Goal: Information Seeking & Learning: Find specific fact

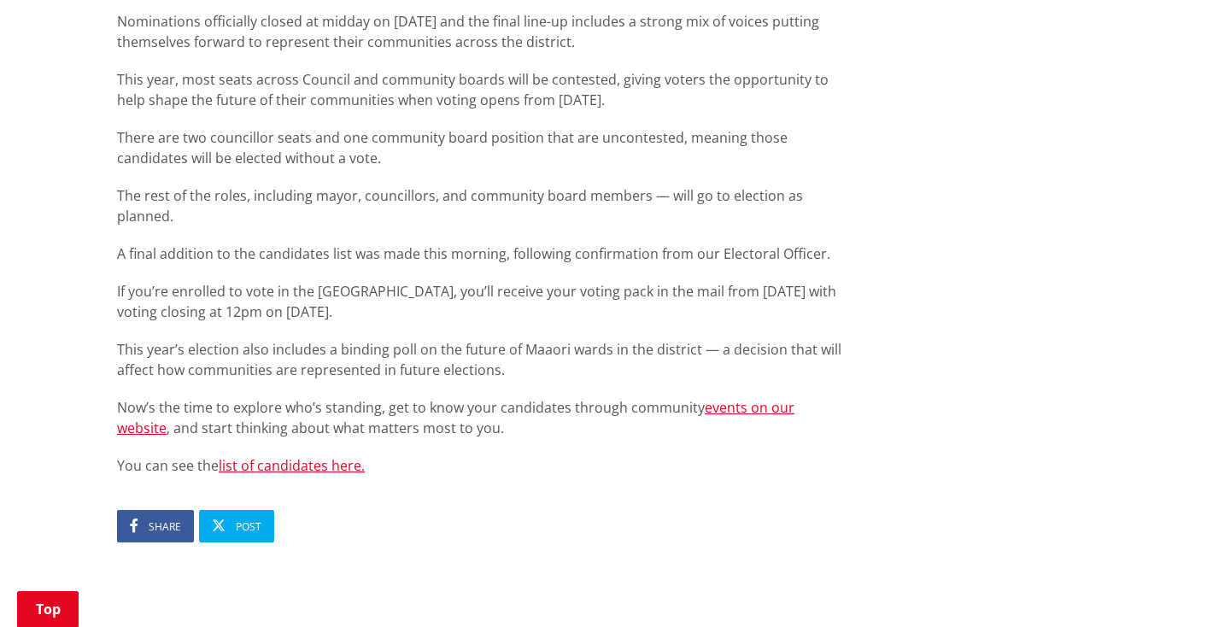
scroll to position [997, 0]
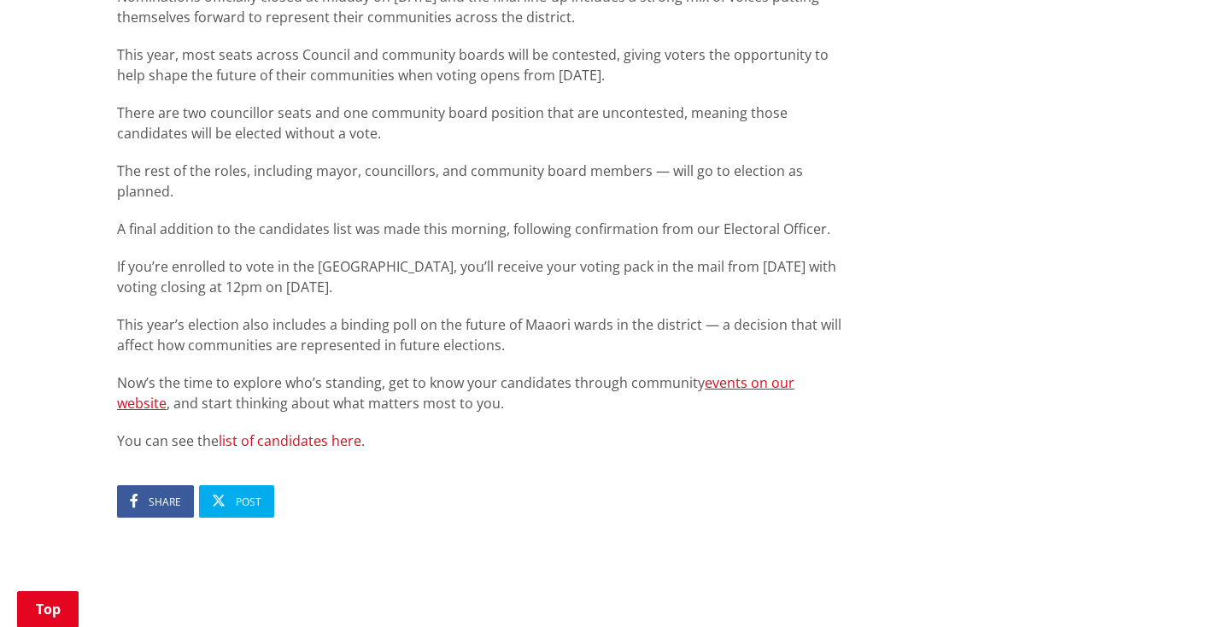
click at [315, 431] on link "list of candidates here." at bounding box center [292, 440] width 146 height 19
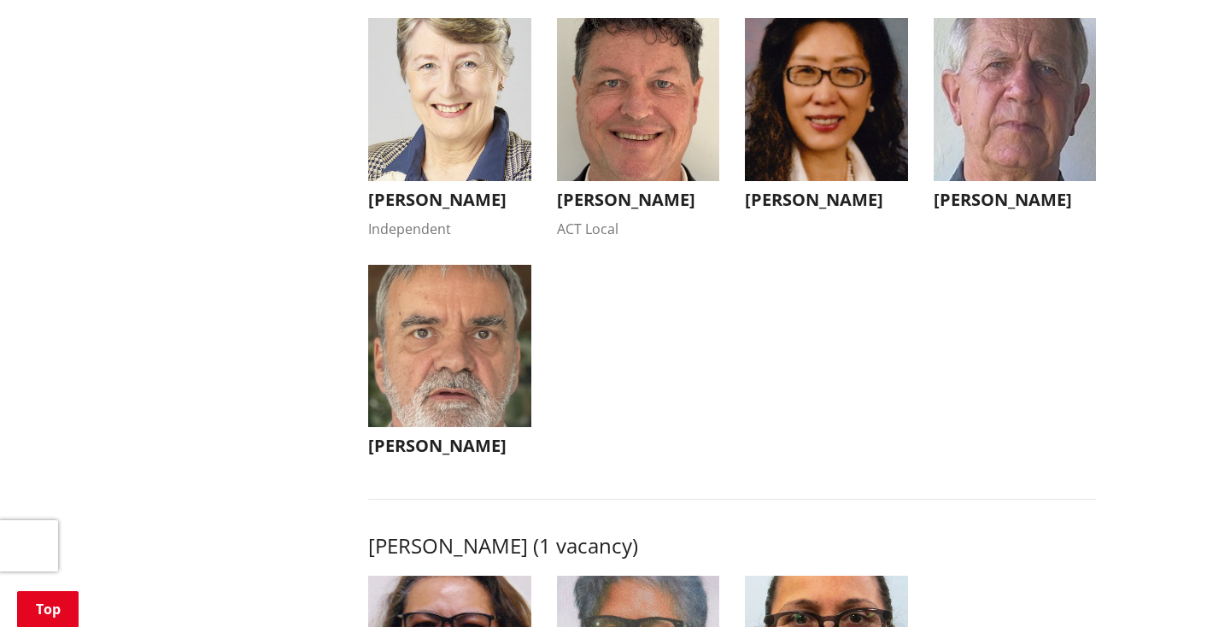
scroll to position [1821, 0]
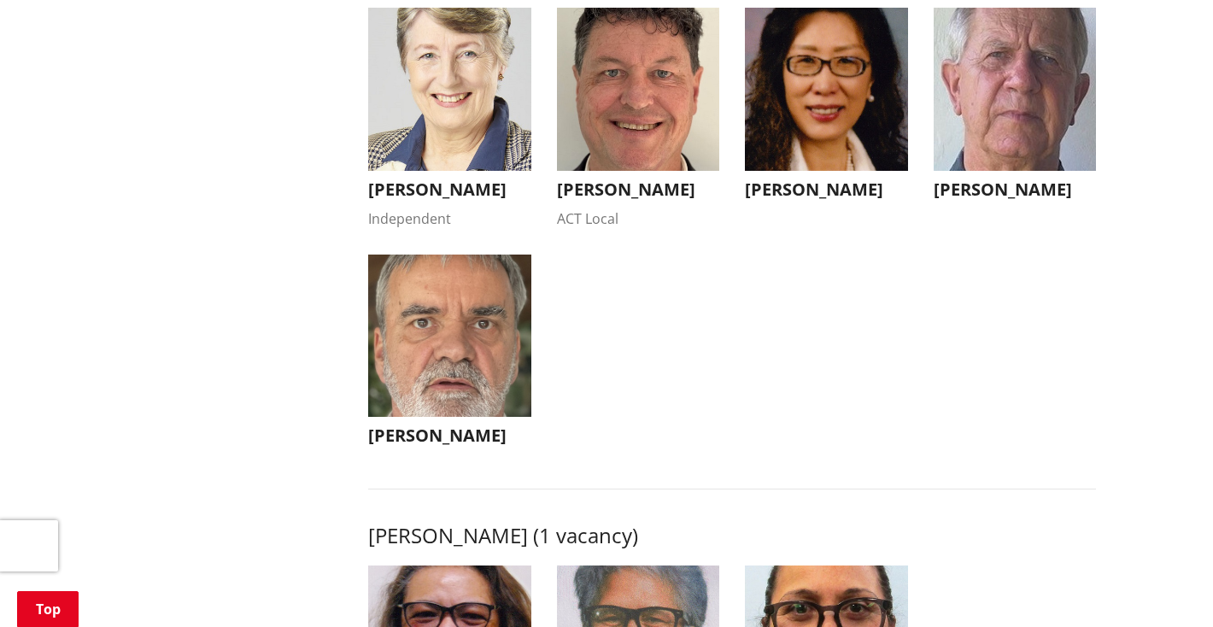
click at [957, 200] on h3 "Mike Keir" at bounding box center [1014, 189] width 163 height 20
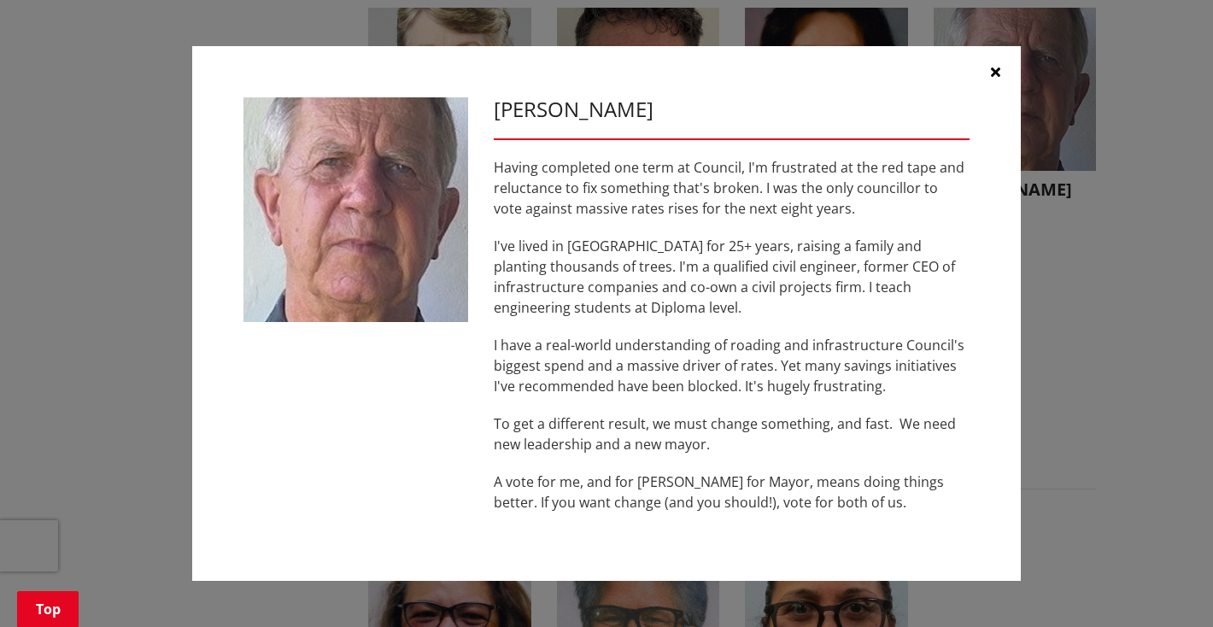
click at [996, 72] on icon "button" at bounding box center [995, 72] width 9 height 14
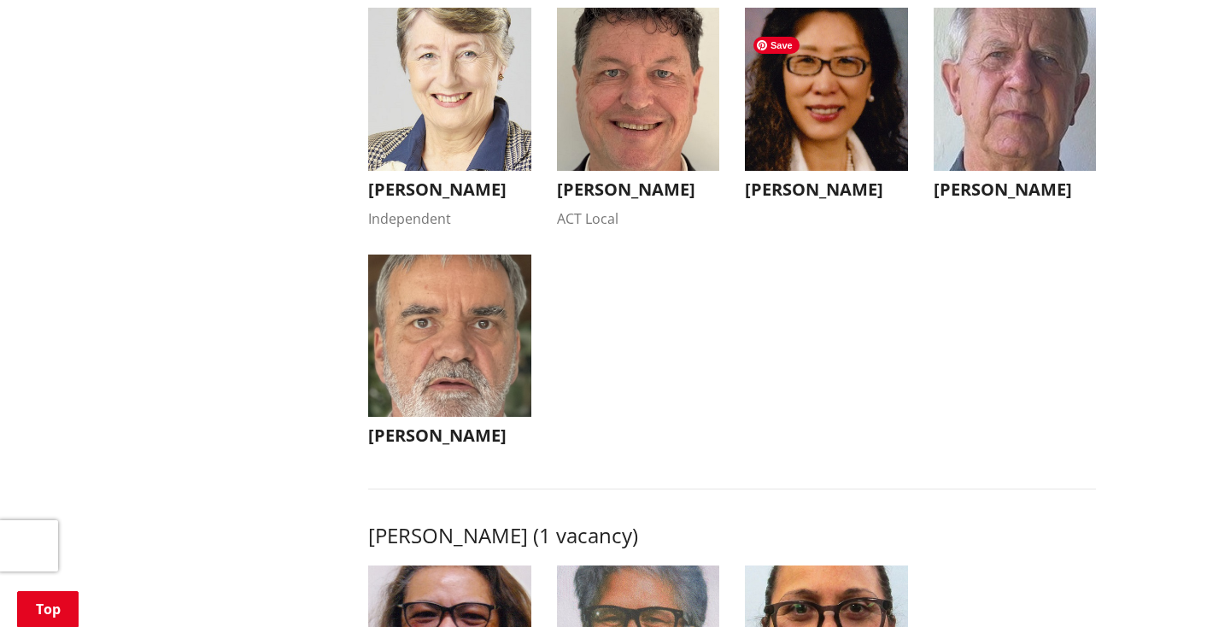
click at [784, 120] on img "button" at bounding box center [826, 89] width 163 height 163
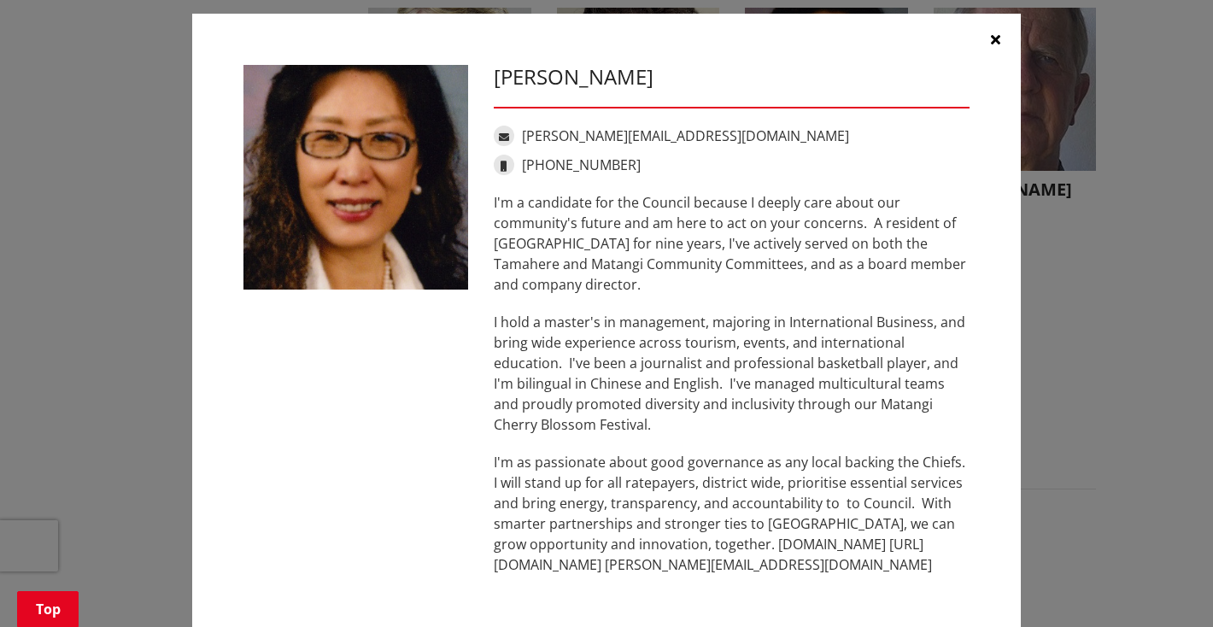
scroll to position [9, 0]
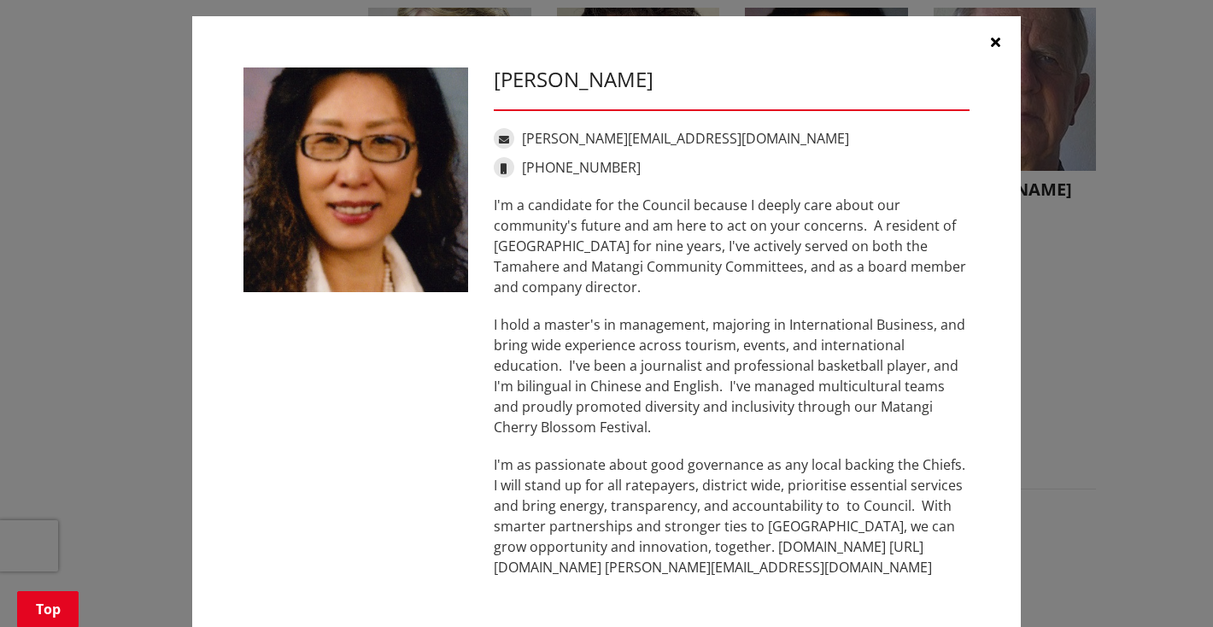
click at [993, 42] on icon "button" at bounding box center [995, 42] width 9 height 14
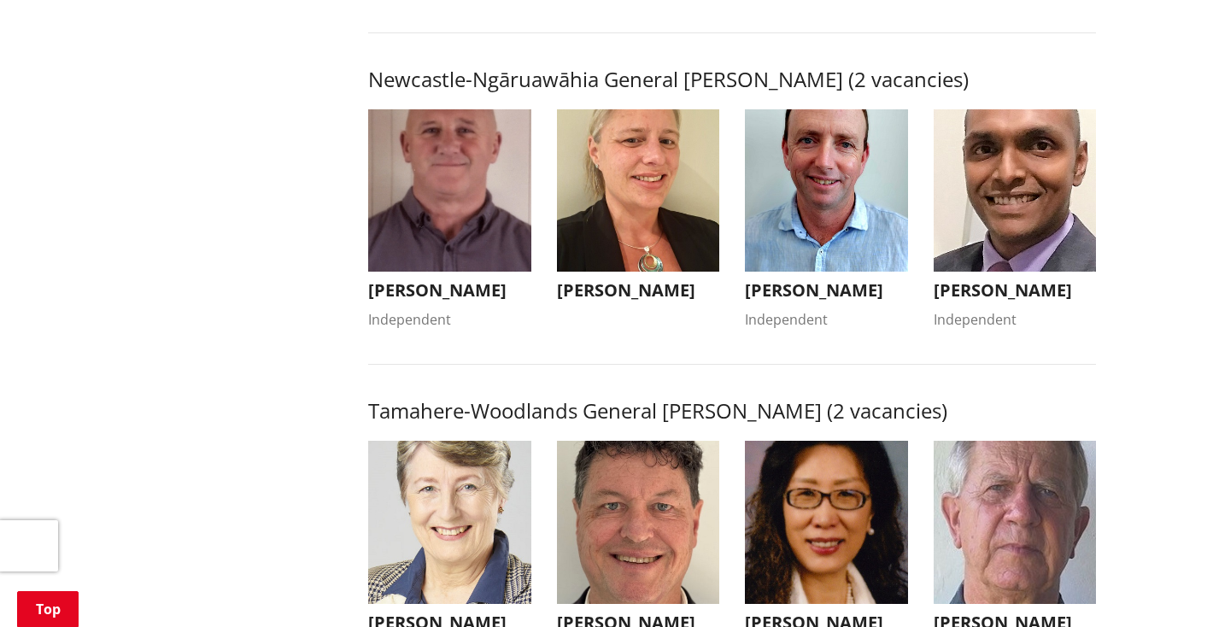
scroll to position [1386, 0]
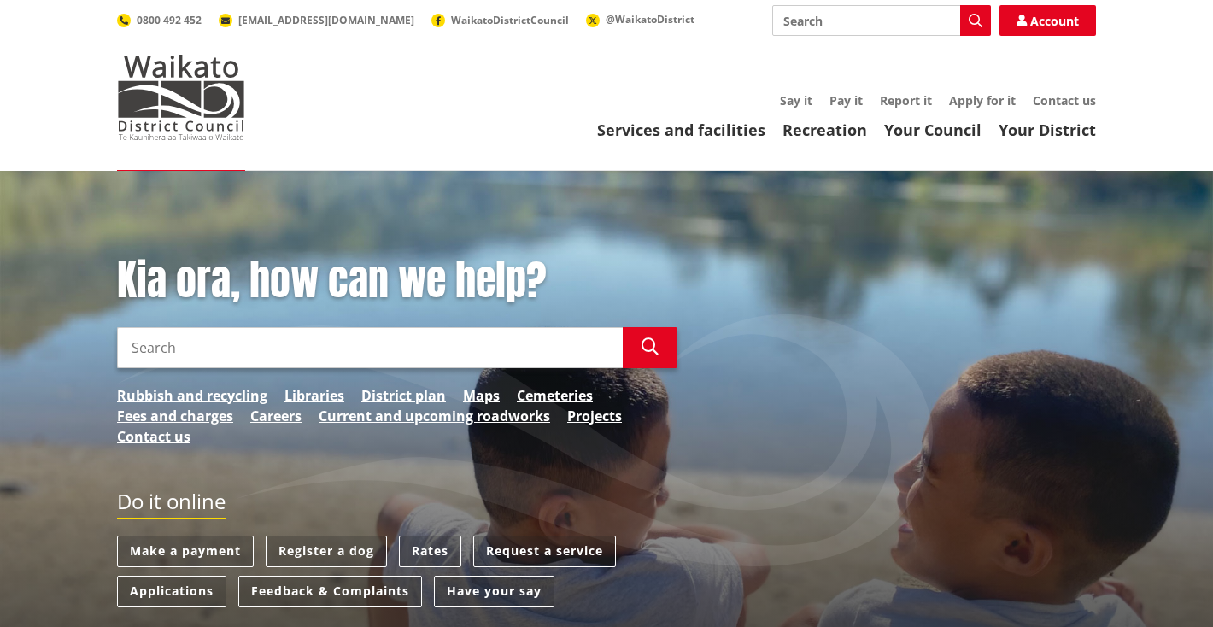
click at [811, 20] on input "Search" at bounding box center [881, 20] width 219 height 31
type input "speed change"
click at [968, 20] on icon "button" at bounding box center [975, 21] width 14 height 14
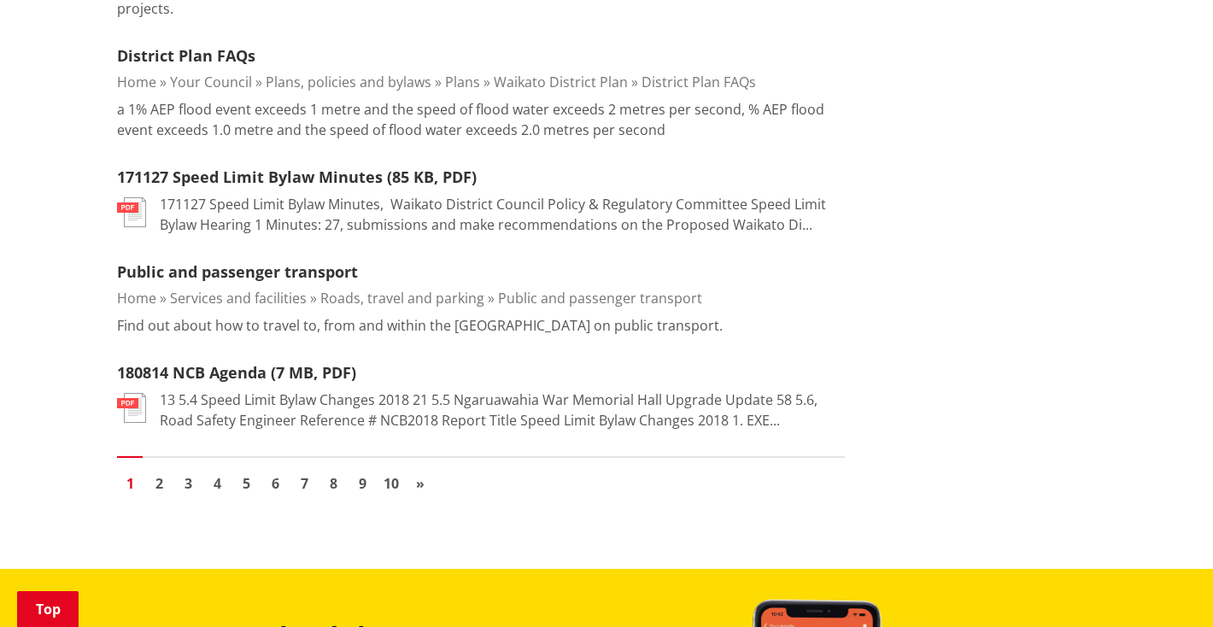
scroll to position [2294, 0]
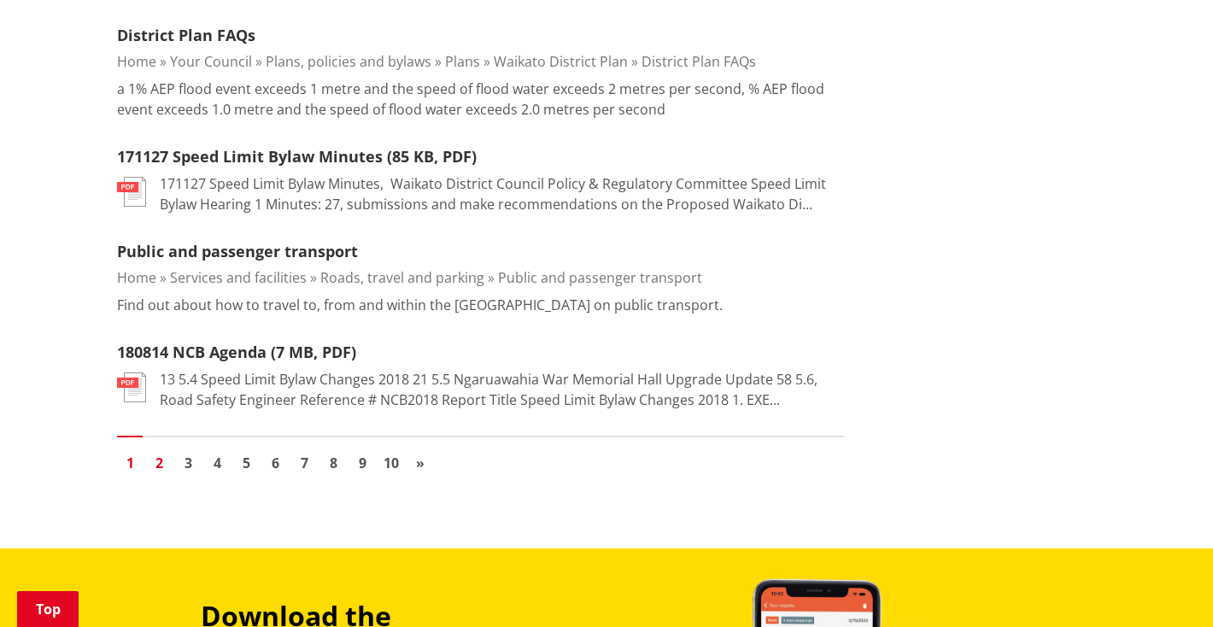
click at [157, 450] on link "2" at bounding box center [159, 463] width 26 height 26
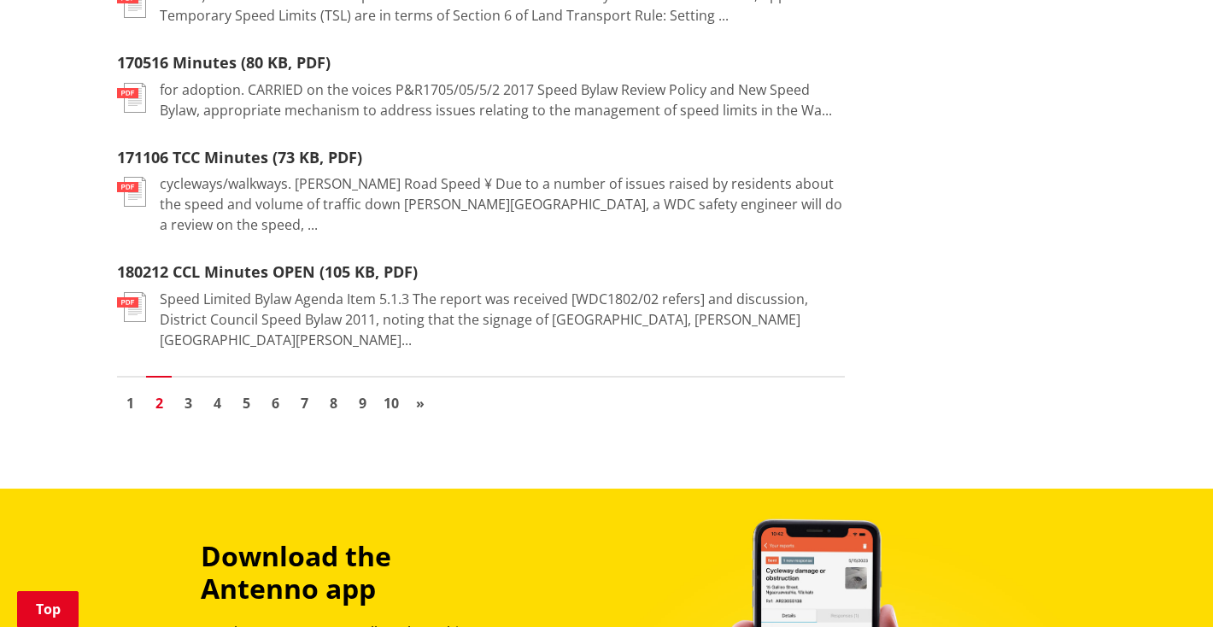
scroll to position [2201, 0]
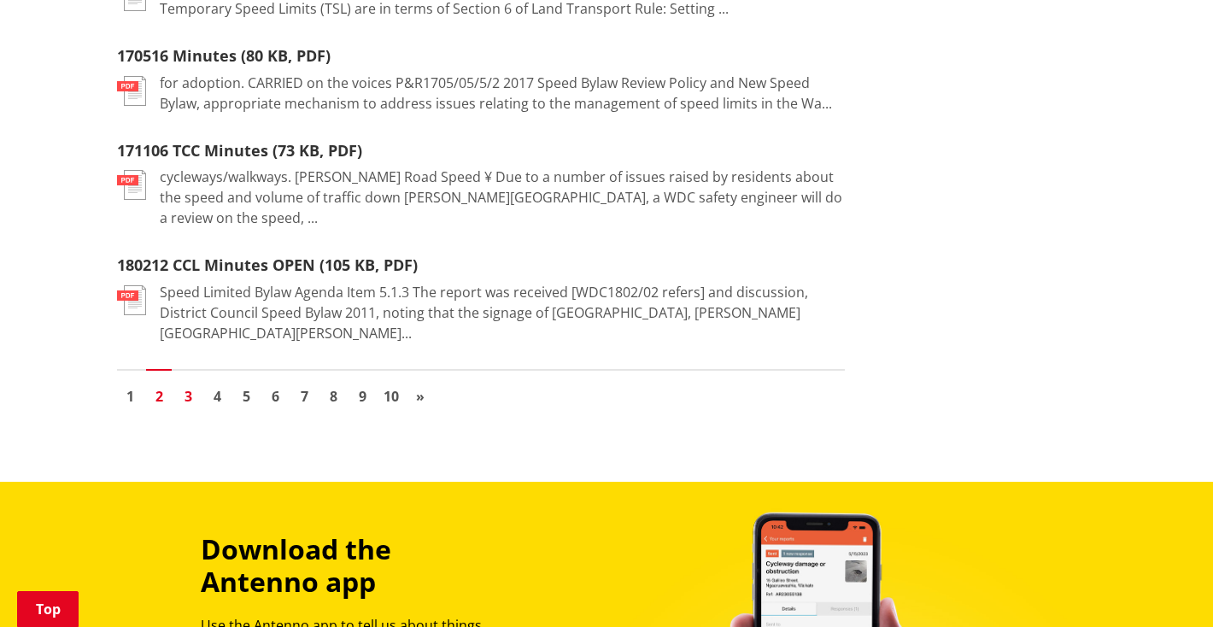
click at [184, 383] on link "3" at bounding box center [188, 396] width 26 height 26
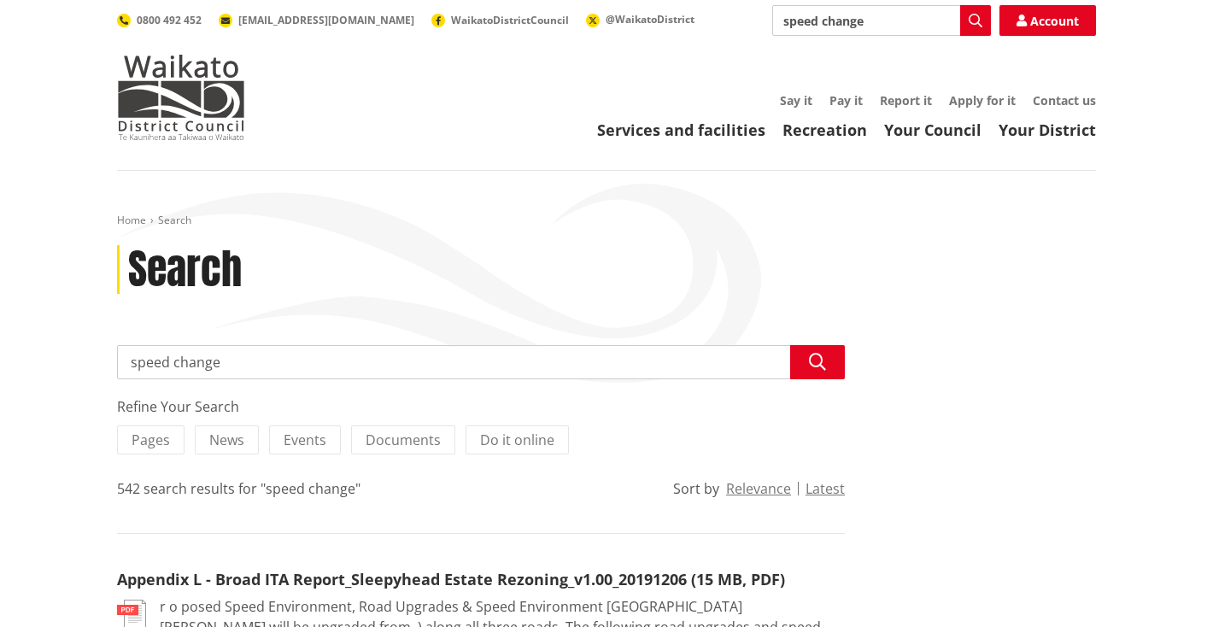
click at [897, 27] on input "speed change" at bounding box center [881, 20] width 219 height 31
type input "speed change birchwood"
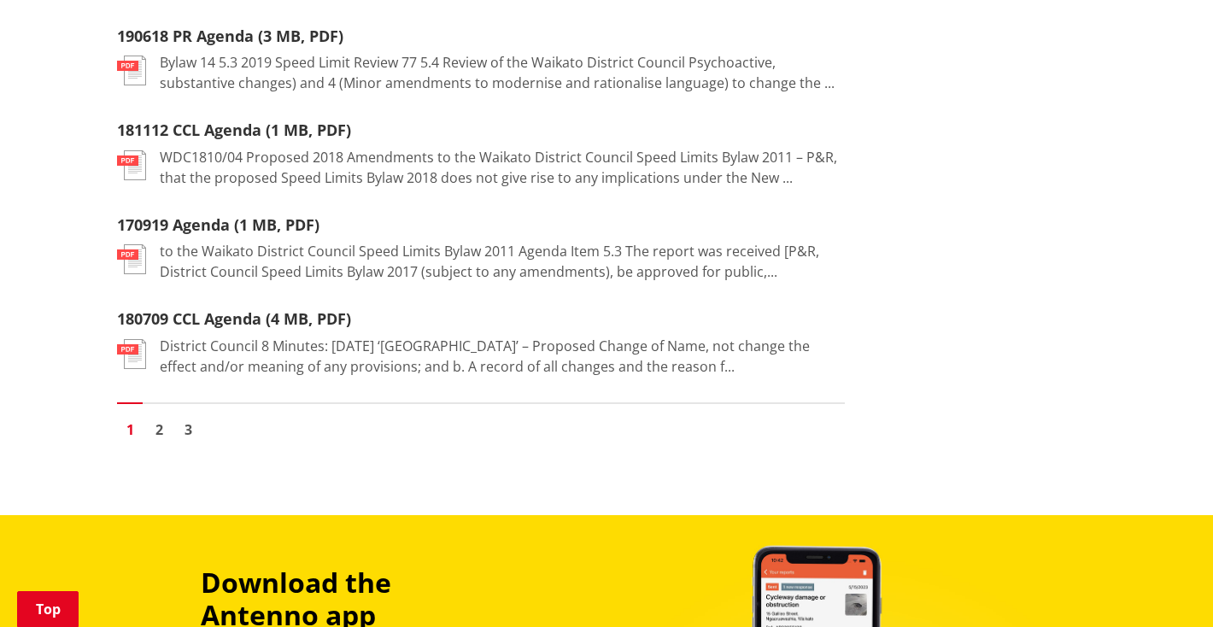
scroll to position [2255, 0]
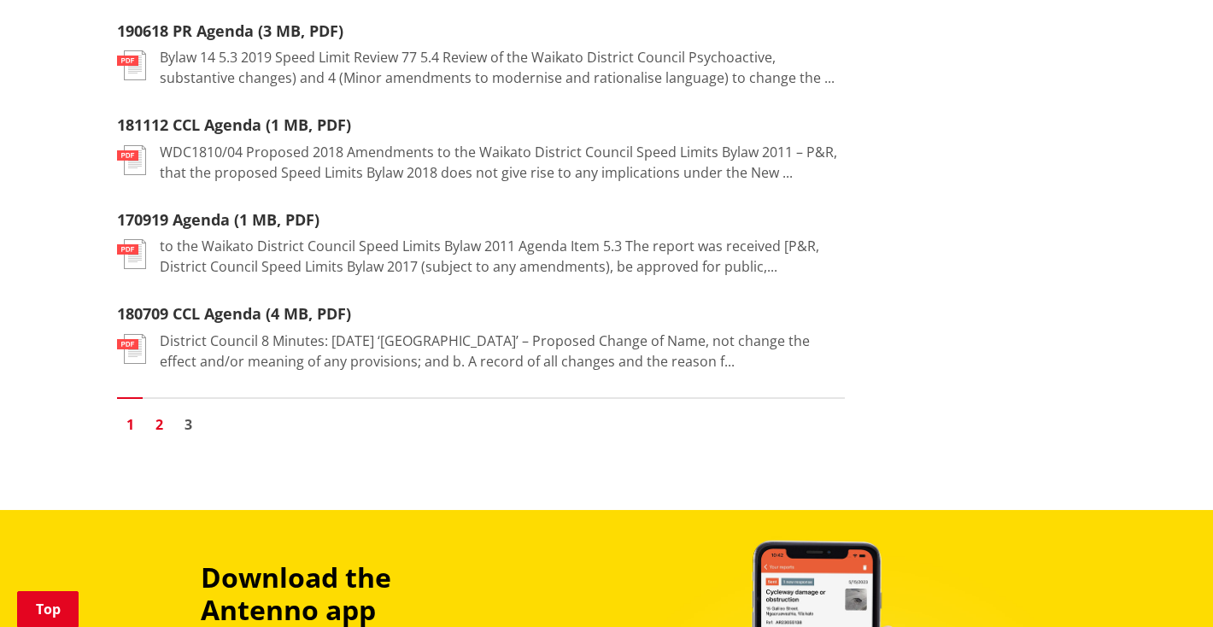
click at [162, 412] on link "2" at bounding box center [159, 425] width 26 height 26
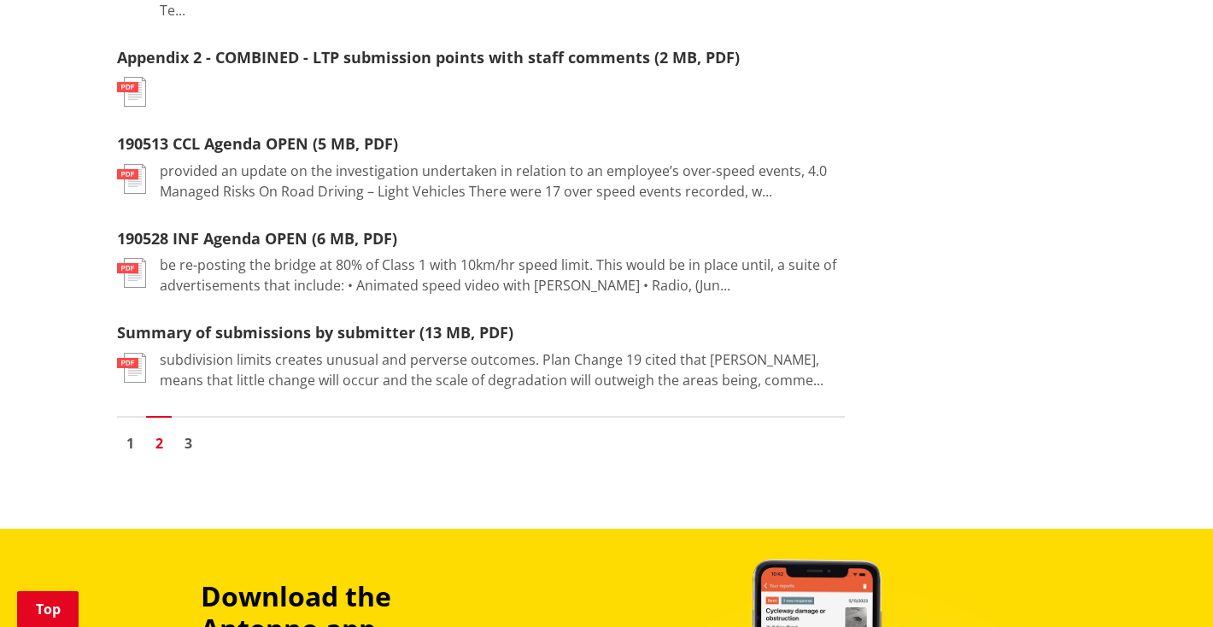
scroll to position [2112, 0]
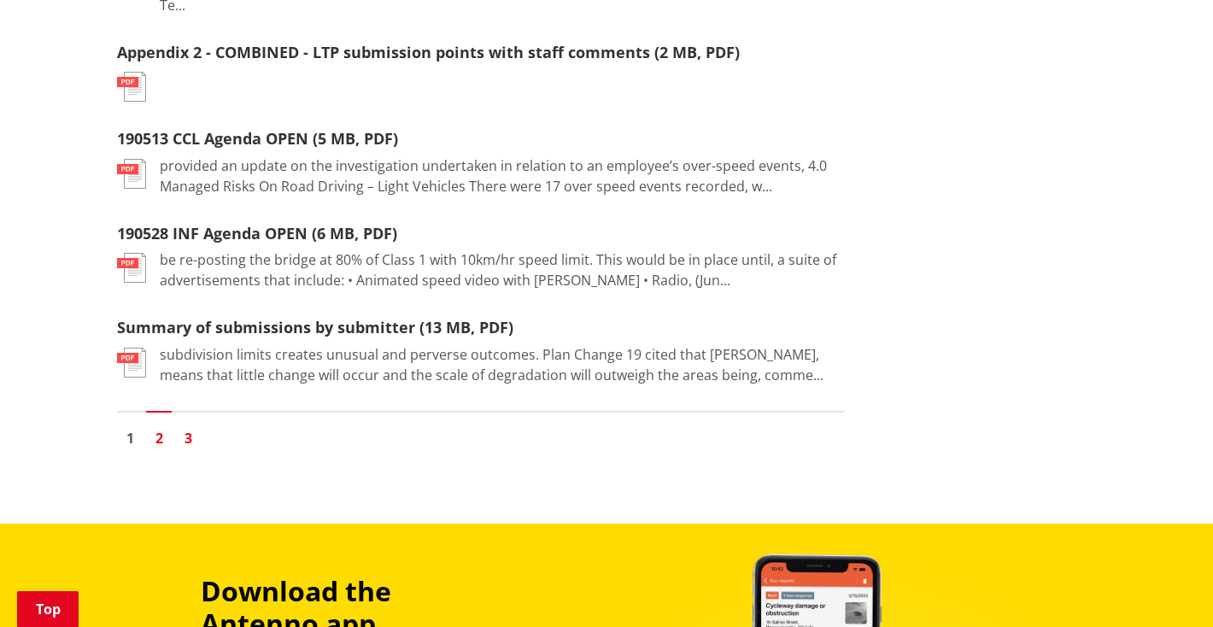
click at [188, 425] on link "3" at bounding box center [188, 438] width 26 height 26
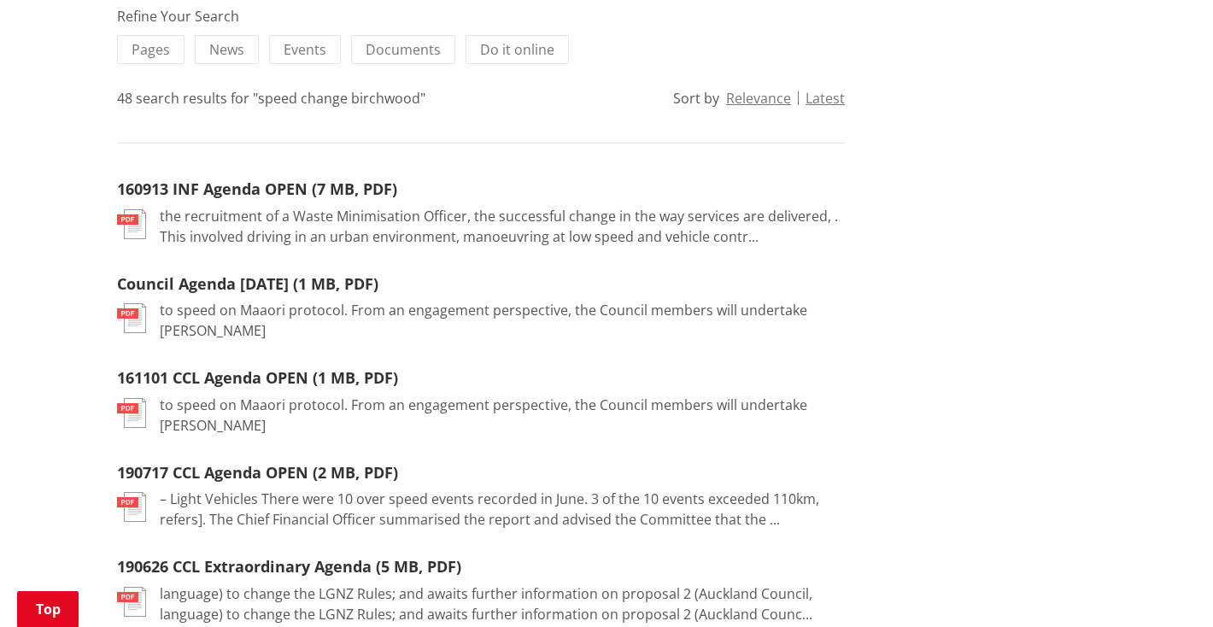
scroll to position [196, 0]
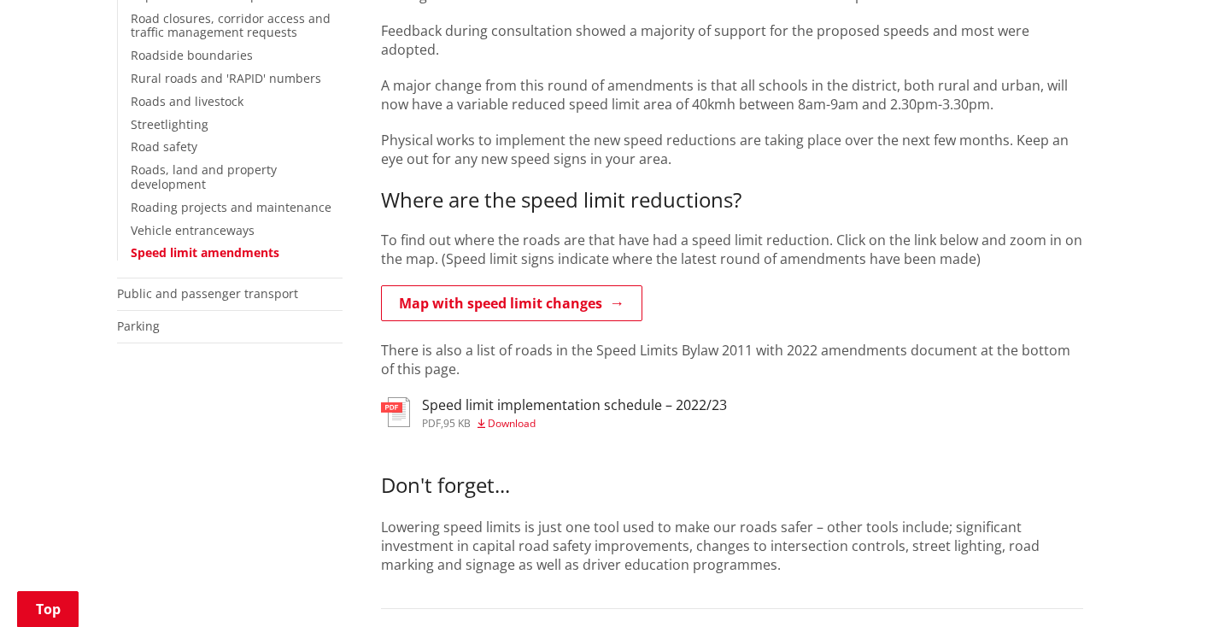
scroll to position [457, 0]
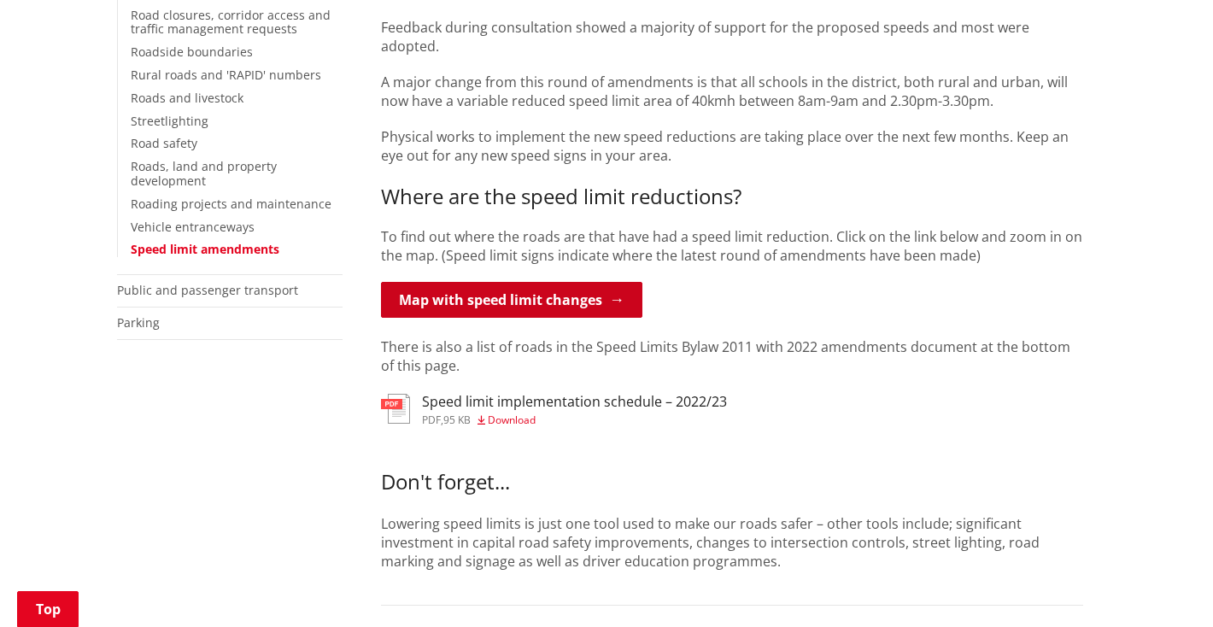
click at [509, 282] on link "Map with speed limit changes" at bounding box center [511, 300] width 261 height 36
